Goal: Task Accomplishment & Management: Manage account settings

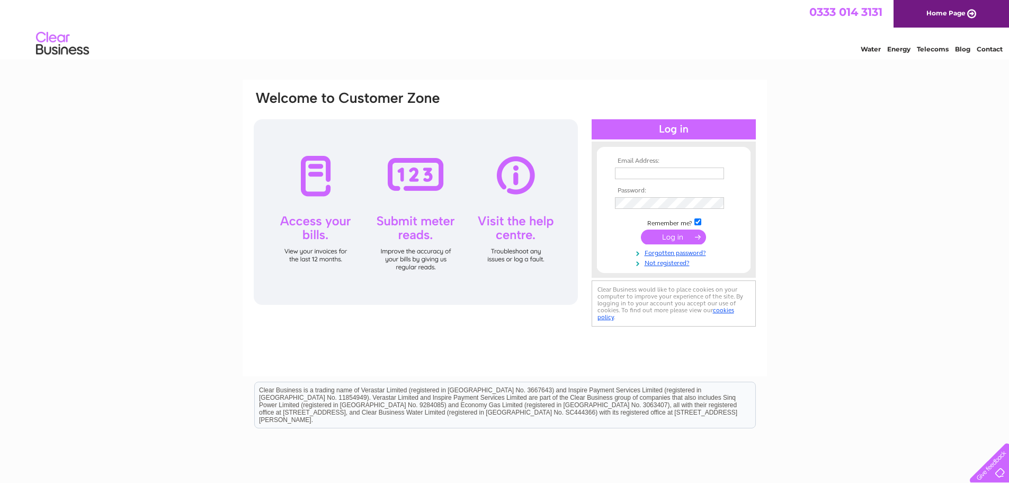
type input "maria@jrpickstock.co.uk"
click at [688, 236] on input "submit" at bounding box center [673, 236] width 65 height 15
drag, startPoint x: 704, startPoint y: 175, endPoint x: 359, endPoint y: 164, distance: 345.0
click at [359, 164] on div "Email Address: maria@jrpickstock.co.uk Password:" at bounding box center [505, 215] width 504 height 250
type input "dani@thepickstockgroup.com"
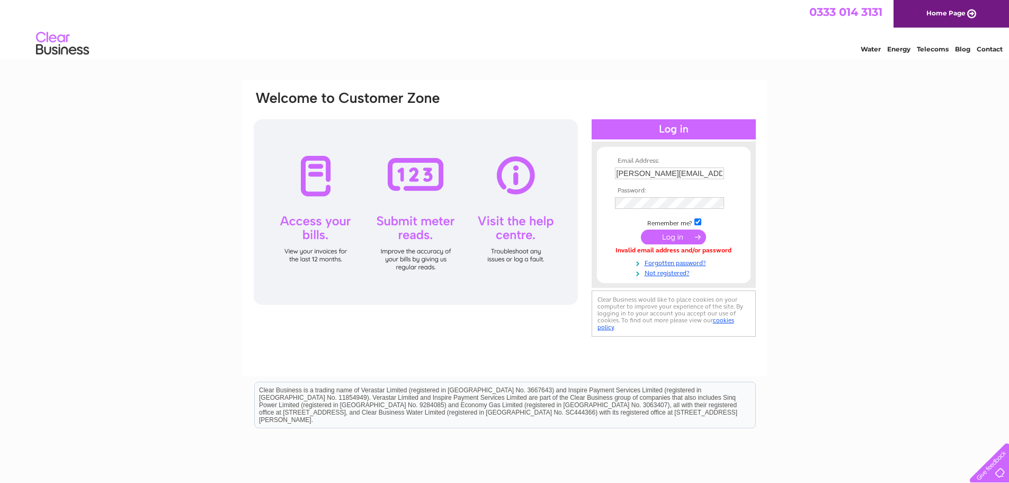
drag, startPoint x: 672, startPoint y: 232, endPoint x: 747, endPoint y: 243, distance: 76.0
click at [671, 232] on input "submit" at bounding box center [673, 236] width 65 height 15
drag, startPoint x: 707, startPoint y: 172, endPoint x: 322, endPoint y: 139, distance: 386.5
click at [254, 142] on div "Email Address: [PERSON_NAME][EMAIL_ADDRESS][DOMAIN_NAME] Password:" at bounding box center [505, 210] width 504 height 240
type input "[PERSON_NAME][EMAIL_ADDRESS][DOMAIN_NAME]"
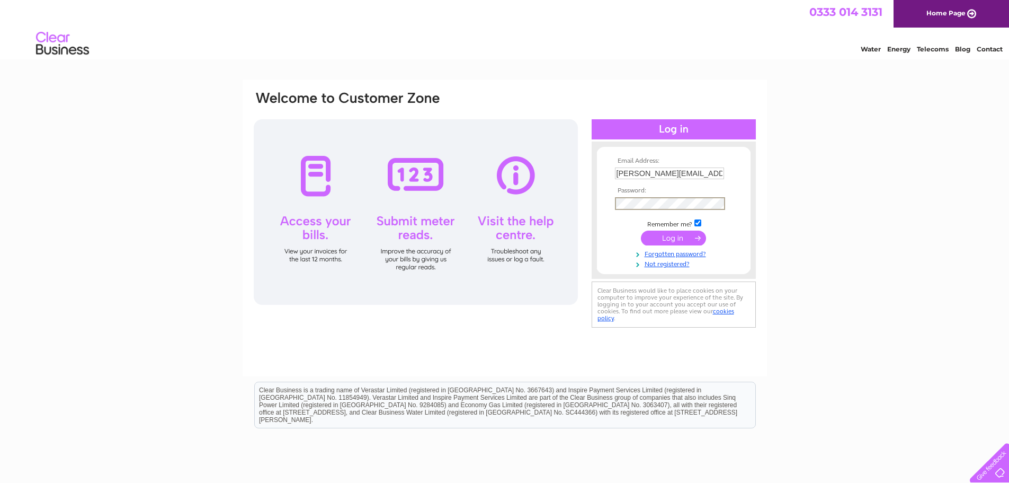
click at [654, 235] on input "submit" at bounding box center [673, 237] width 65 height 15
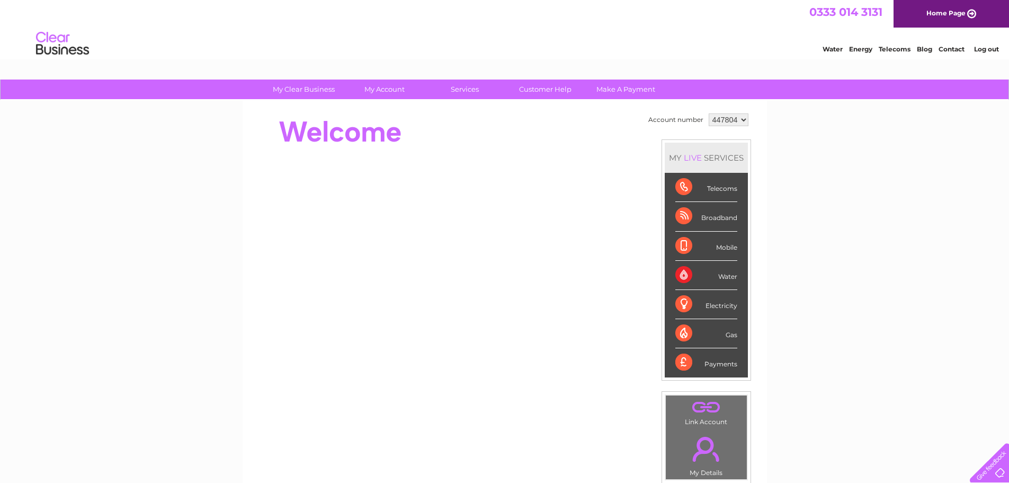
click at [900, 288] on div "My Clear Business Login Details My Details My Preferences Link Account My Accou…" at bounding box center [504, 376] width 1009 height 595
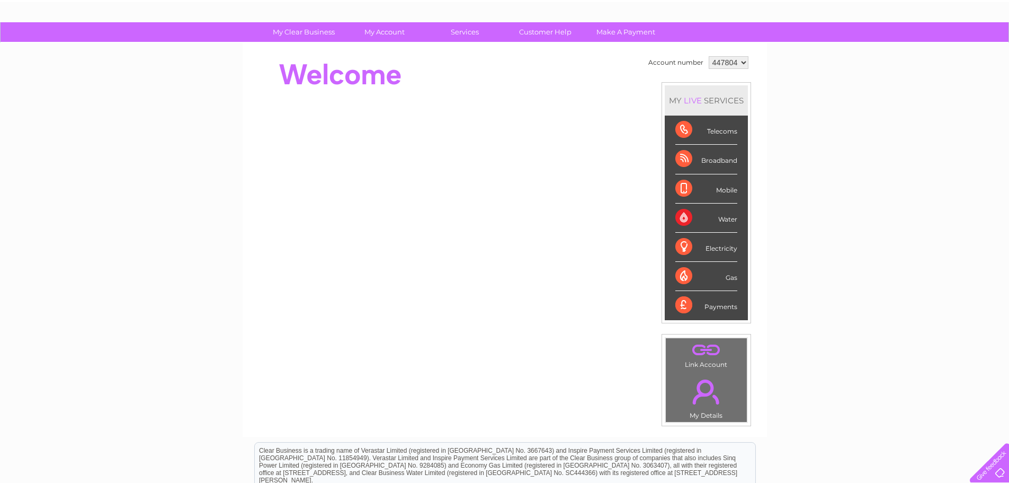
scroll to position [106, 0]
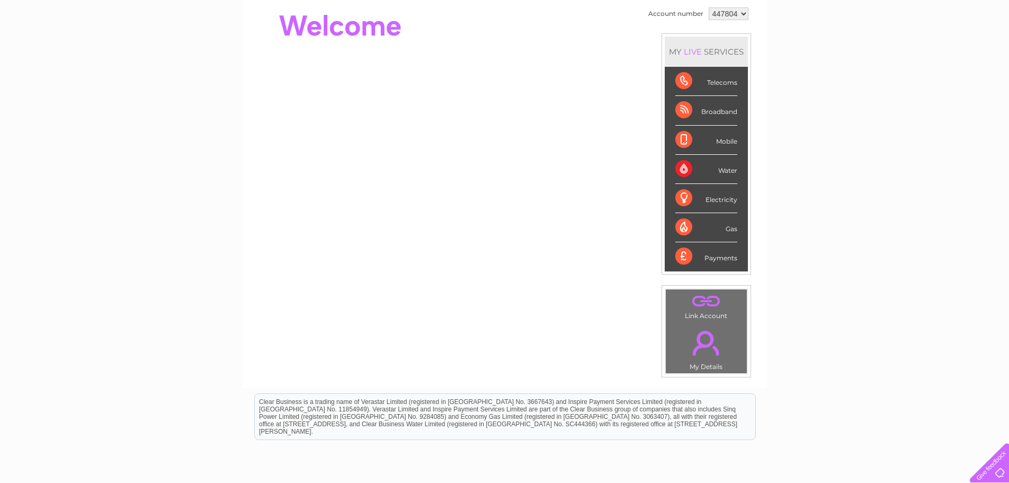
click at [931, 330] on div "My Clear Business Login Details My Details My Preferences Link Account My Accou…" at bounding box center [504, 271] width 1009 height 595
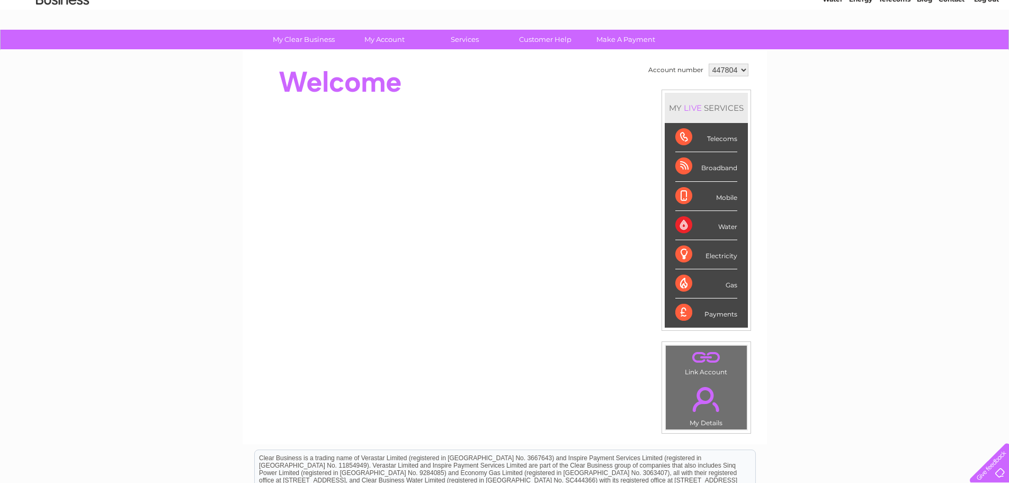
scroll to position [0, 0]
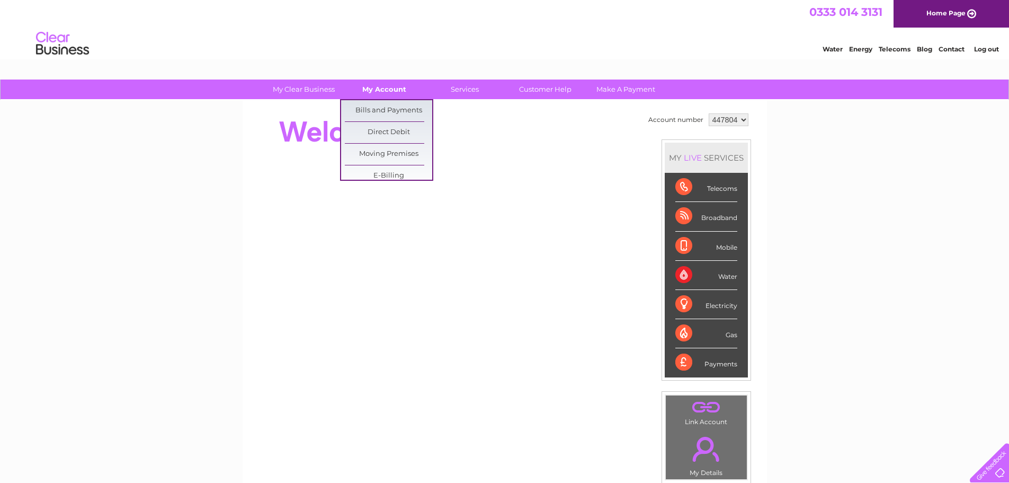
click at [389, 88] on link "My Account" at bounding box center [384, 89] width 87 height 20
click at [379, 114] on link "Bills and Payments" at bounding box center [388, 110] width 87 height 21
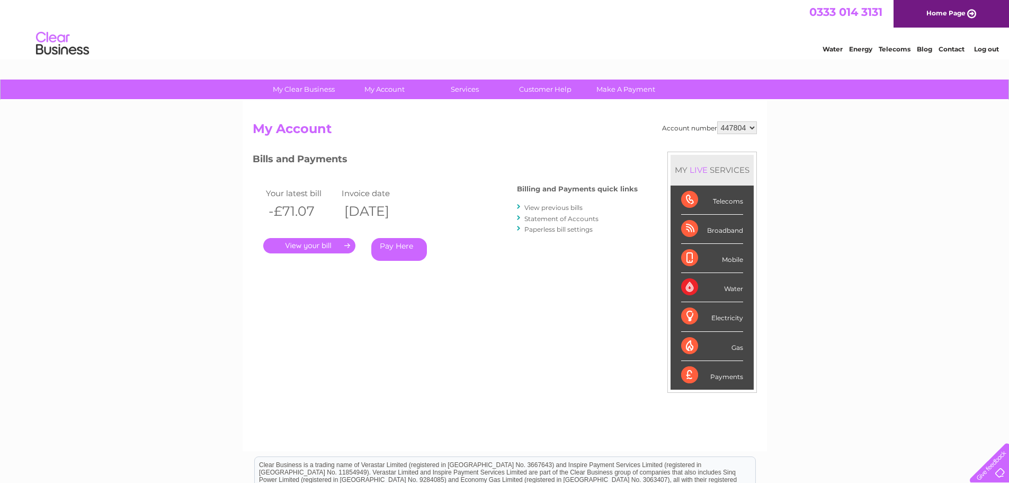
click at [303, 244] on link "." at bounding box center [309, 245] width 92 height 15
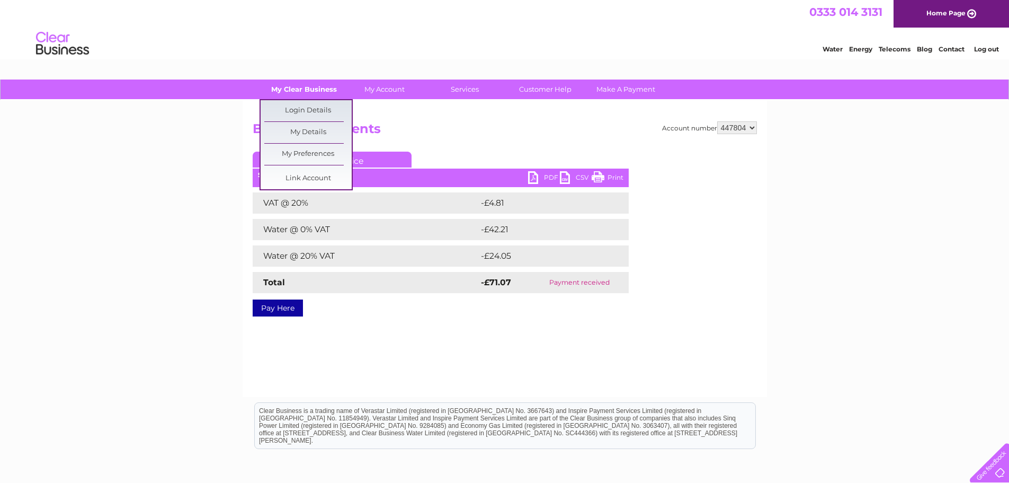
click at [313, 89] on link "My Clear Business" at bounding box center [303, 89] width 87 height 20
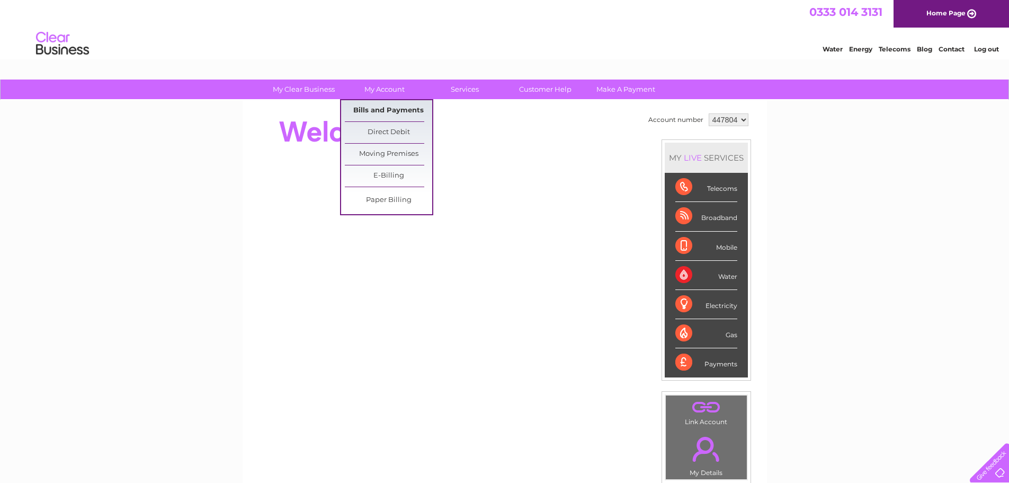
click at [387, 104] on link "Bills and Payments" at bounding box center [388, 110] width 87 height 21
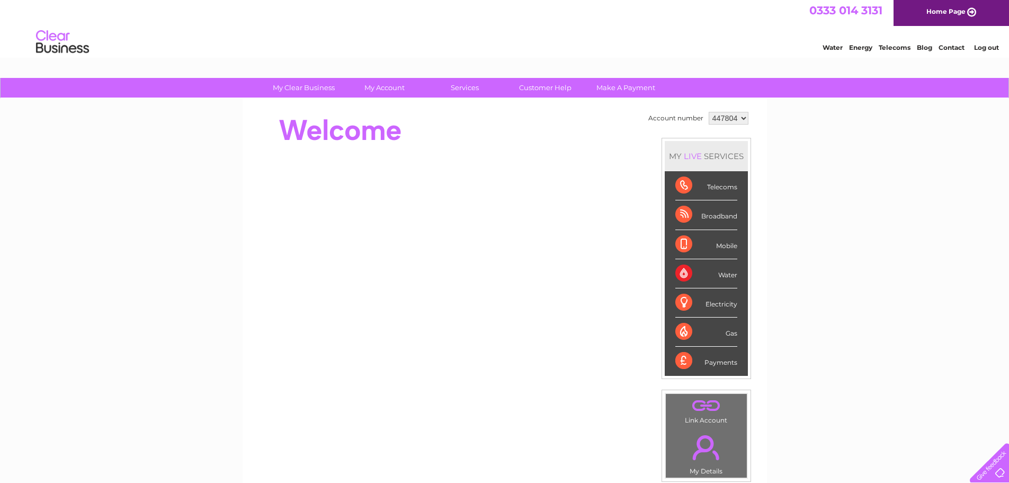
scroll to position [19, 0]
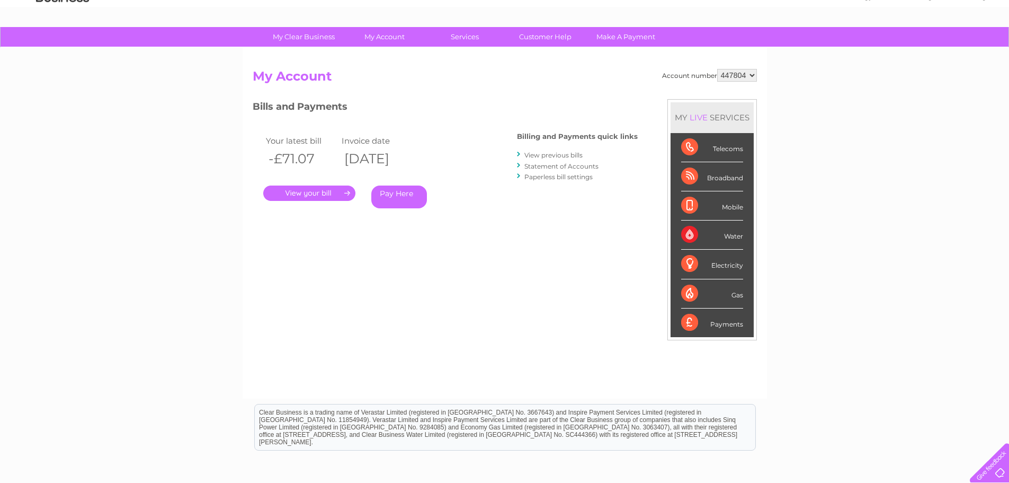
scroll to position [51, 0]
